Goal: Information Seeking & Learning: Learn about a topic

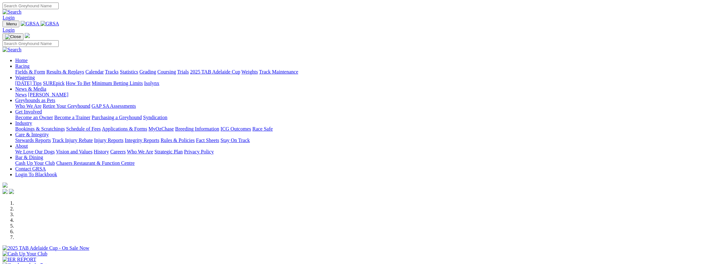
scroll to position [106, 0]
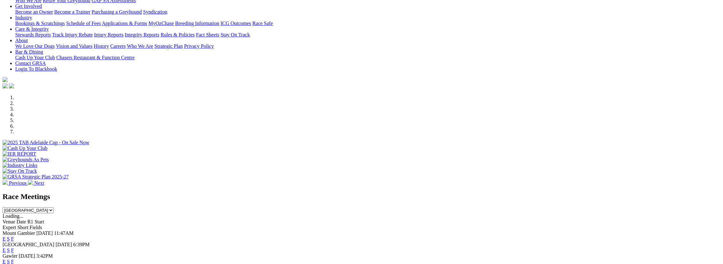
click at [6, 248] on link "E" at bounding box center [4, 250] width 3 height 5
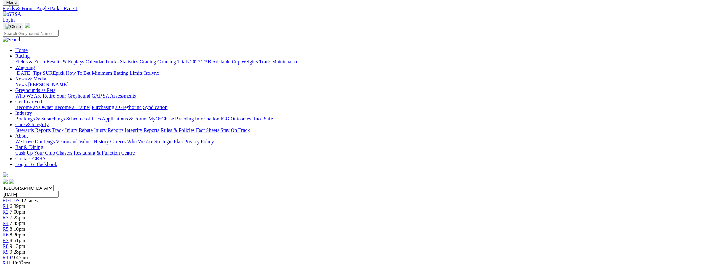
scroll to position [21, 0]
click at [178, 199] on div "FIELDS 12 races" at bounding box center [362, 202] width 718 height 6
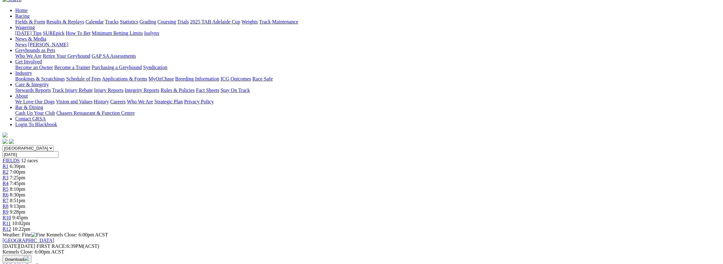
scroll to position [21, 0]
